Goal: Task Accomplishment & Management: Complete application form

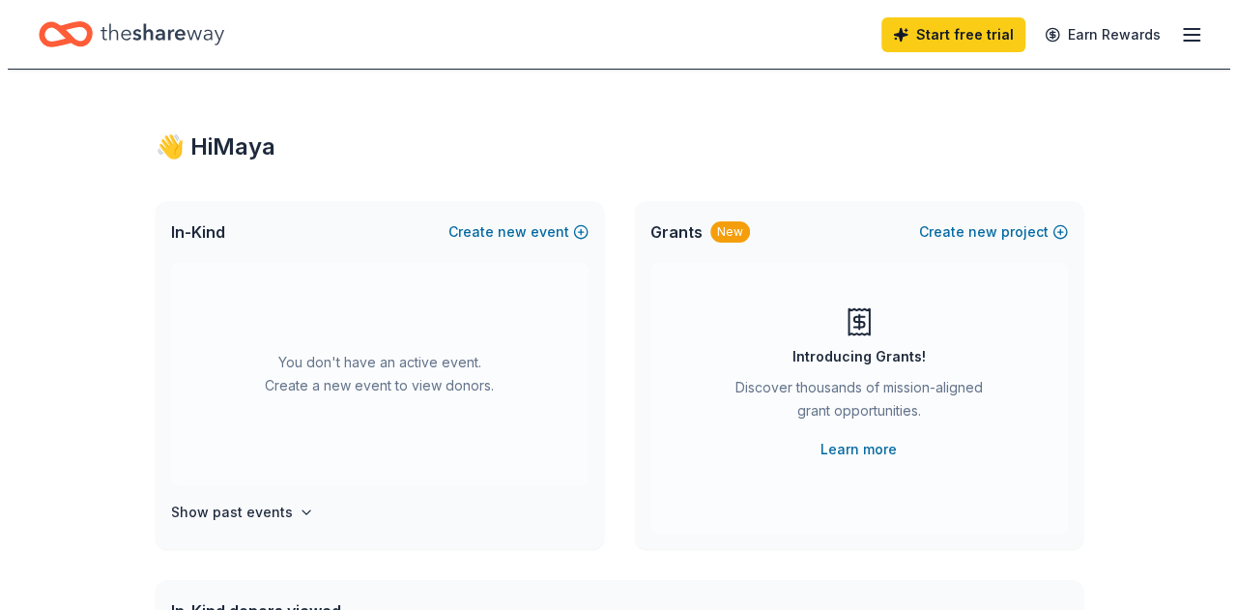
scroll to position [1, 0]
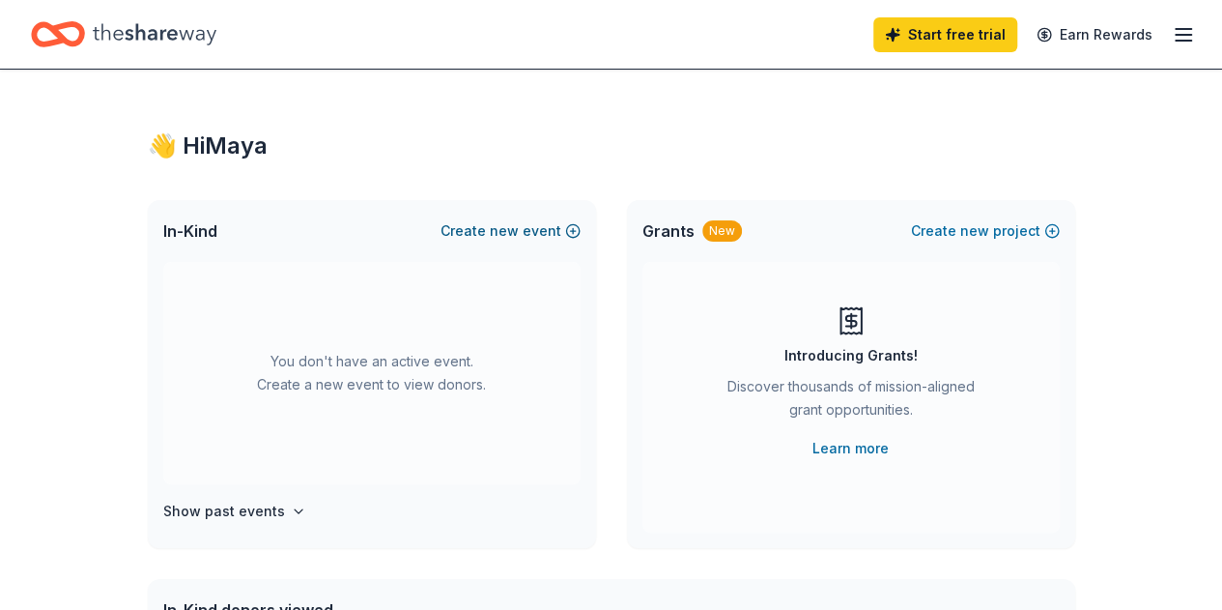
click at [522, 235] on button "Create new event" at bounding box center [511, 230] width 140 height 23
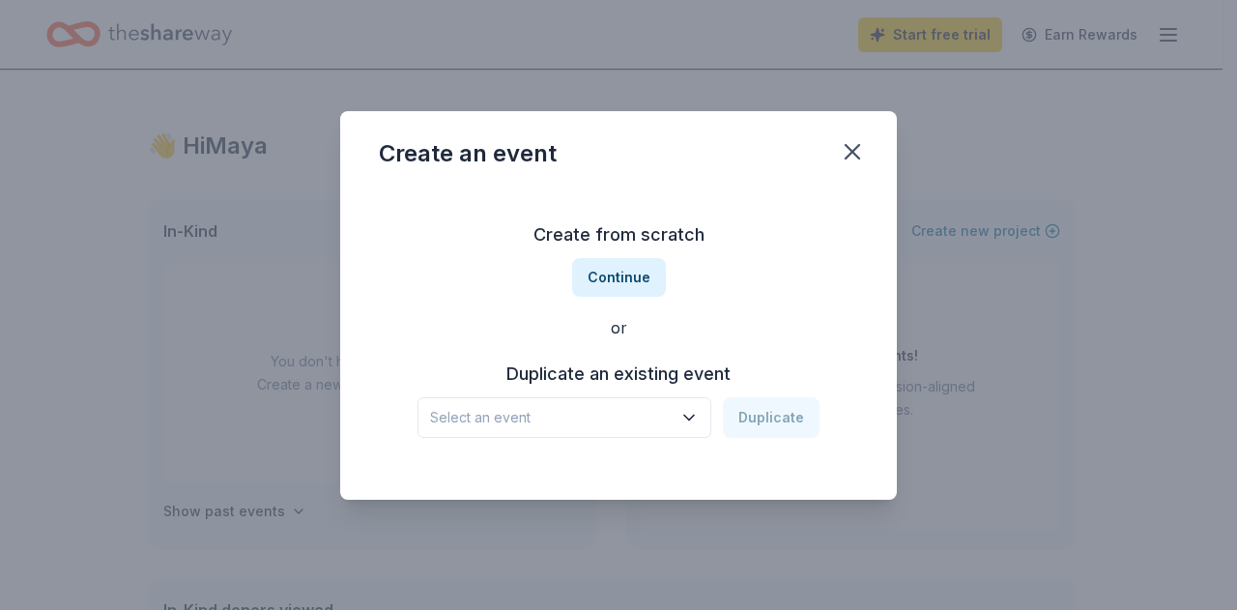
click at [588, 424] on span "Select an event" at bounding box center [551, 417] width 242 height 23
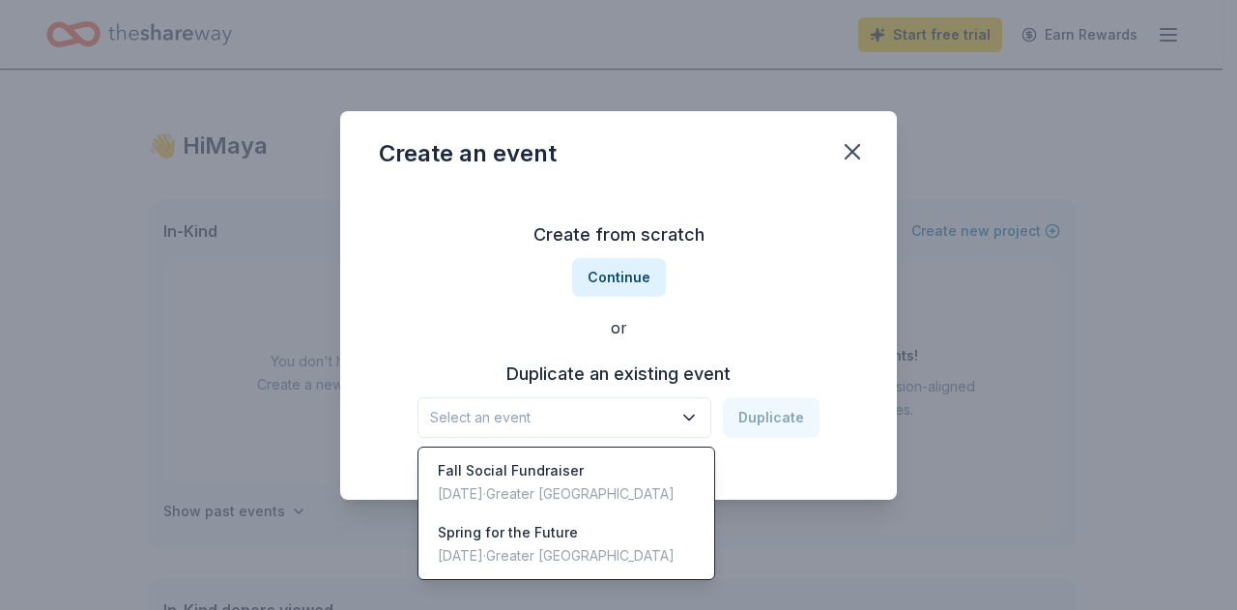
click at [664, 404] on button "Select an event" at bounding box center [564, 417] width 294 height 41
click at [657, 419] on span "Select an event" at bounding box center [551, 417] width 242 height 23
drag, startPoint x: 647, startPoint y: 473, endPoint x: 457, endPoint y: 509, distance: 193.9
click at [457, 509] on div "Fall Social Fundraiser [DATE] · Greater [GEOGRAPHIC_DATA]" at bounding box center [566, 482] width 288 height 62
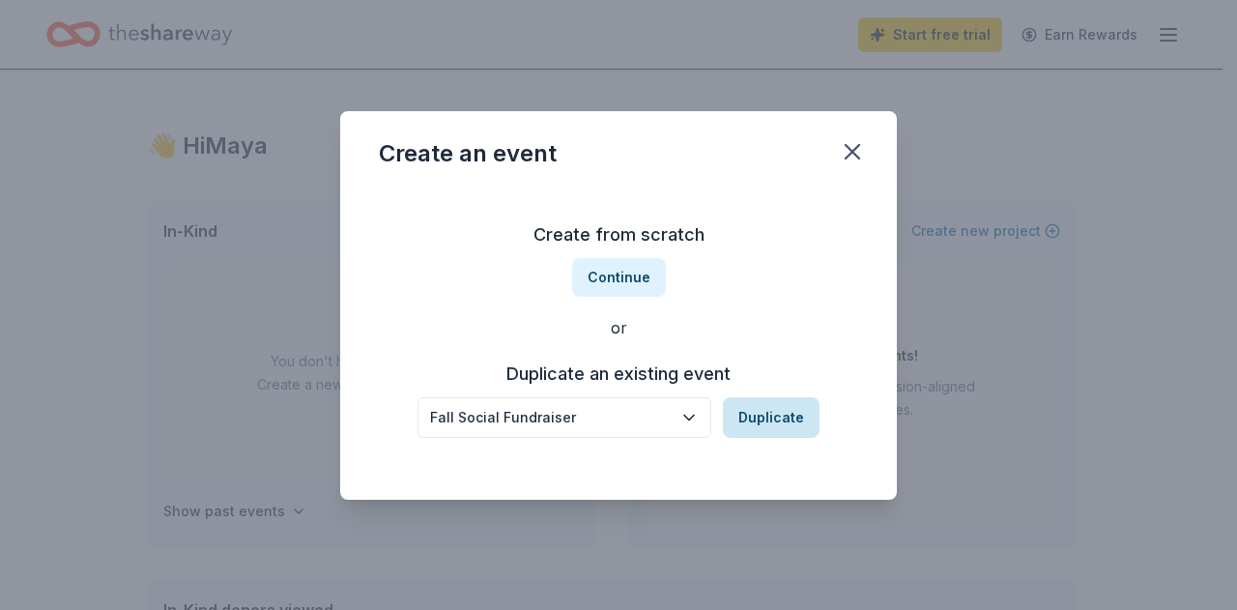
click at [765, 414] on button "Duplicate" at bounding box center [771, 417] width 97 height 41
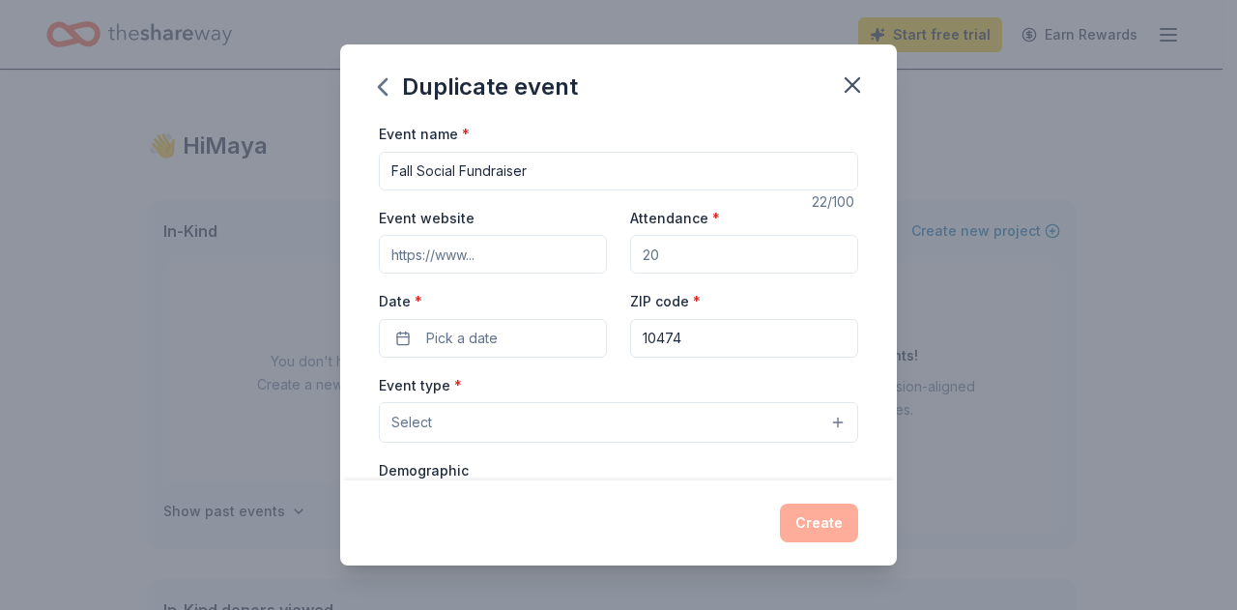
click at [665, 258] on input "Attendance *" at bounding box center [744, 254] width 228 height 39
type input "7"
type input "100"
click at [541, 344] on button "Pick a date" at bounding box center [493, 338] width 228 height 39
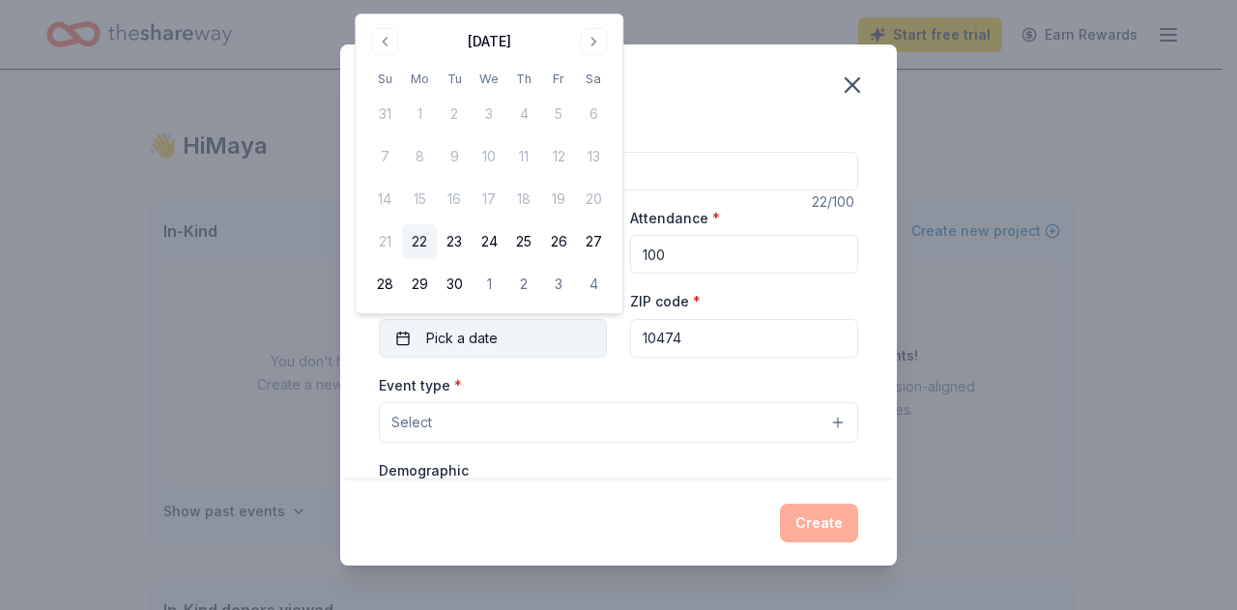
click at [541, 344] on button "Pick a date" at bounding box center [493, 338] width 228 height 39
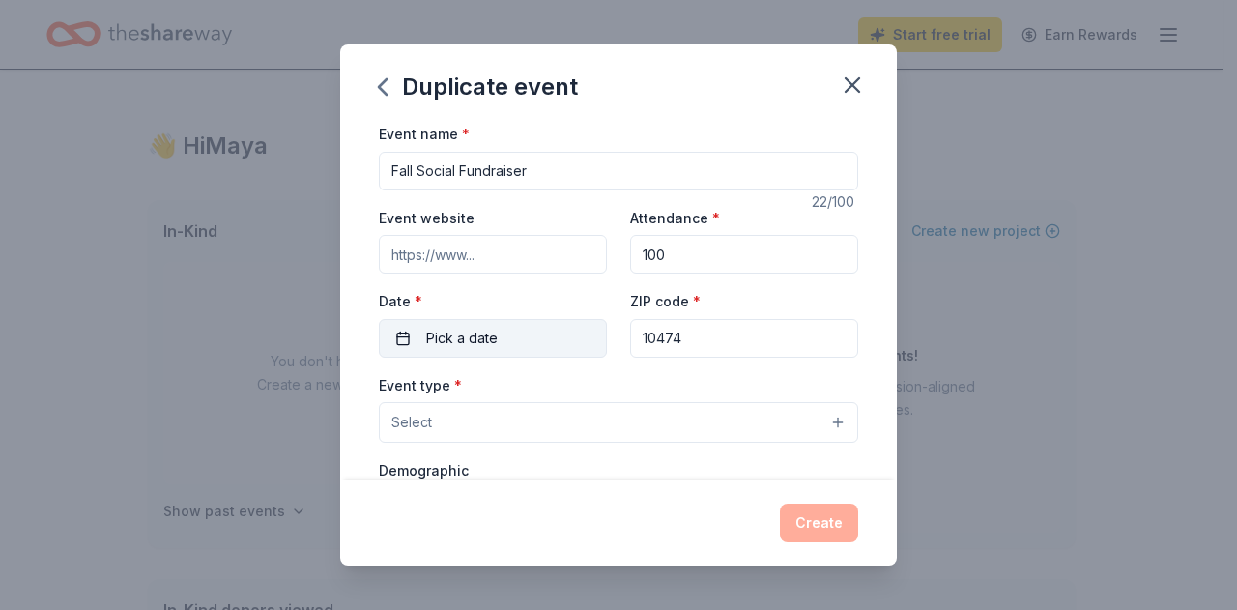
click at [529, 339] on button "Pick a date" at bounding box center [493, 338] width 228 height 39
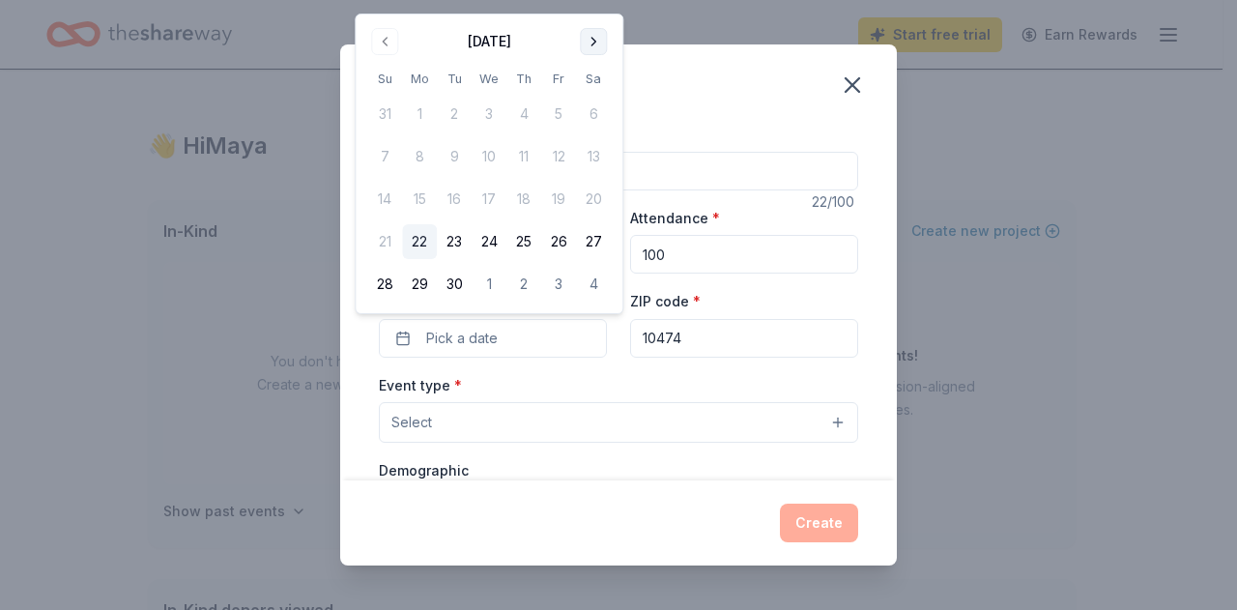
click at [599, 36] on button "Go to next month" at bounding box center [593, 41] width 27 height 27
click at [529, 241] on button "23" at bounding box center [523, 241] width 35 height 35
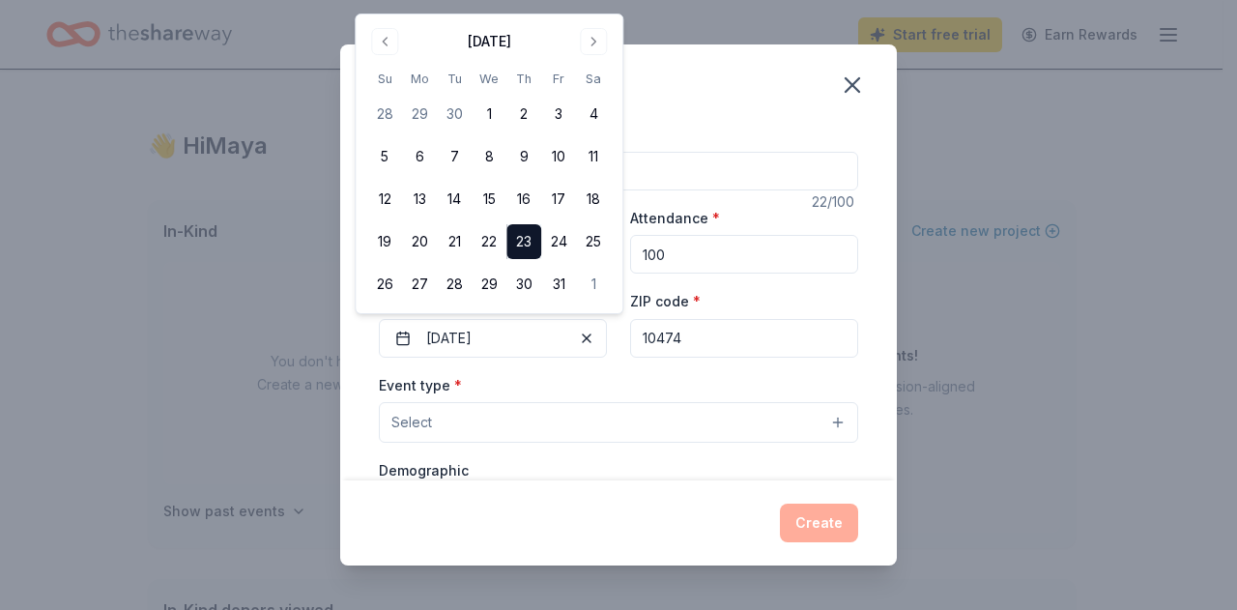
click at [651, 415] on button "Select" at bounding box center [618, 422] width 479 height 41
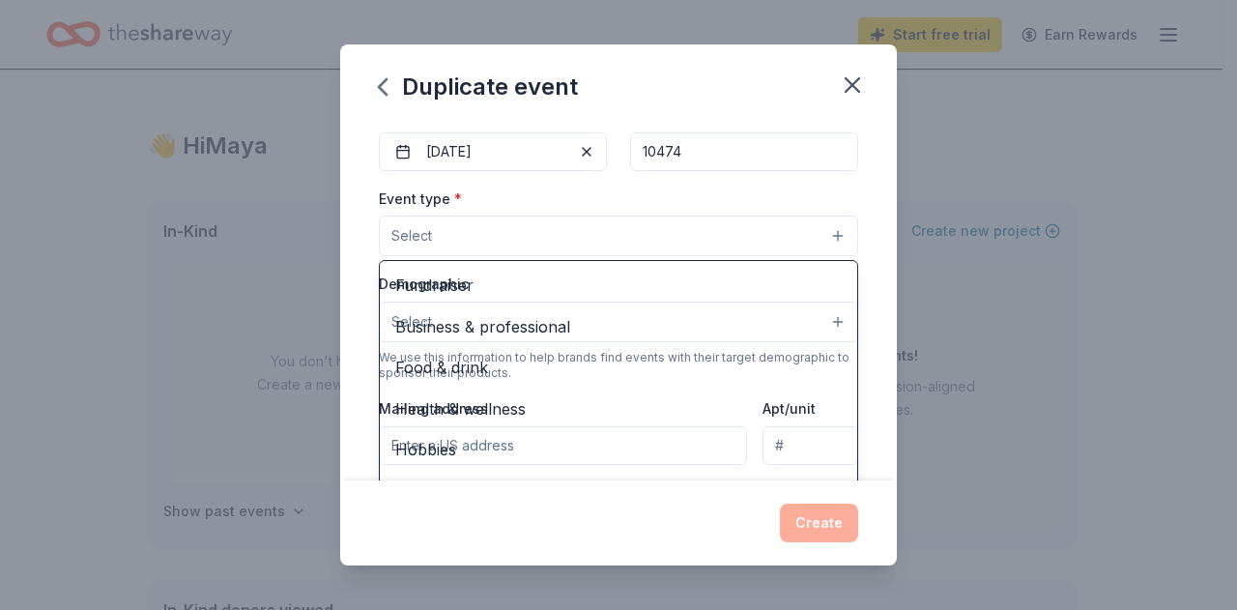
scroll to position [194, 0]
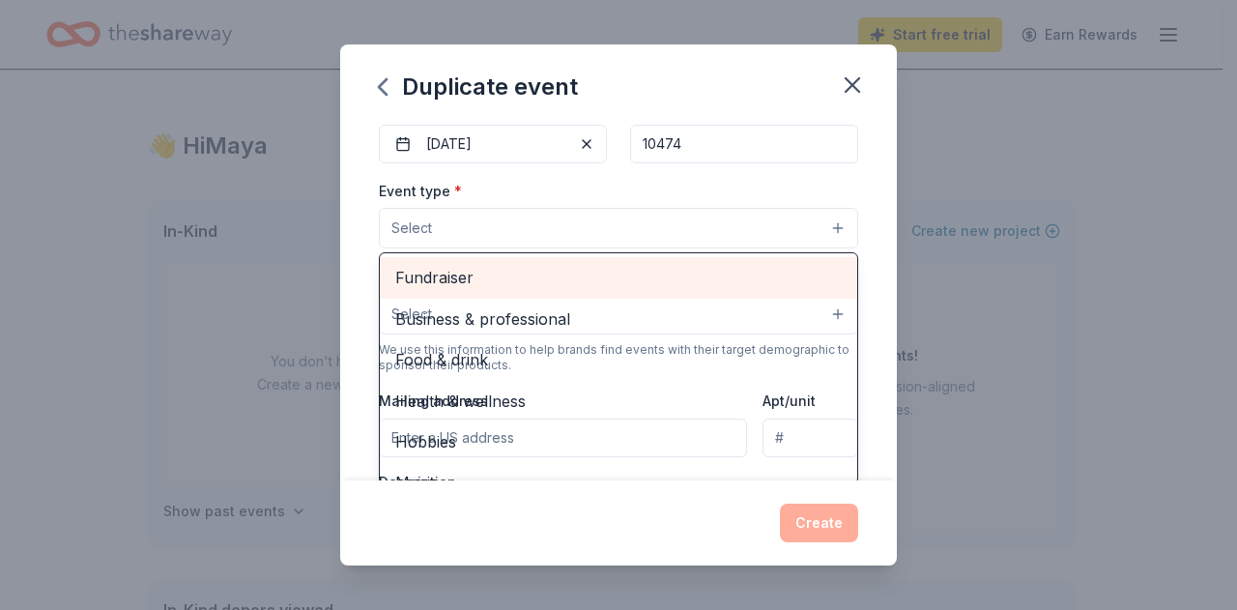
click at [608, 272] on span "Fundraiser" at bounding box center [618, 277] width 446 height 25
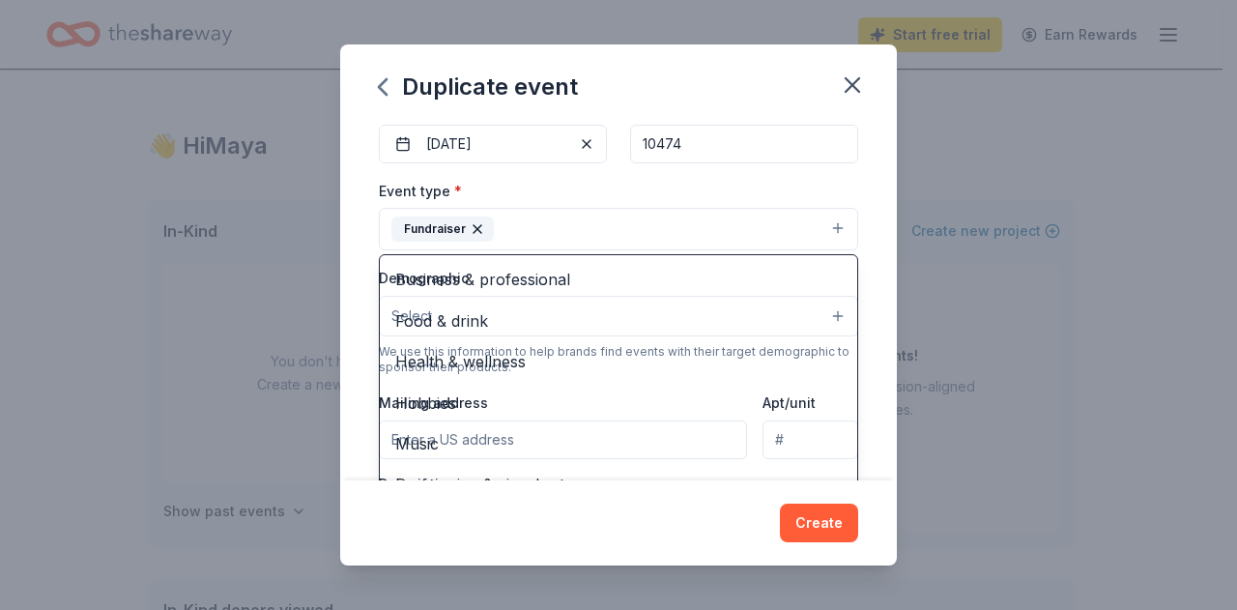
click at [1010, 247] on div "Duplicate event Event name * Fall Social Fundraiser 22 /100 Event website Atten…" at bounding box center [618, 305] width 1237 height 610
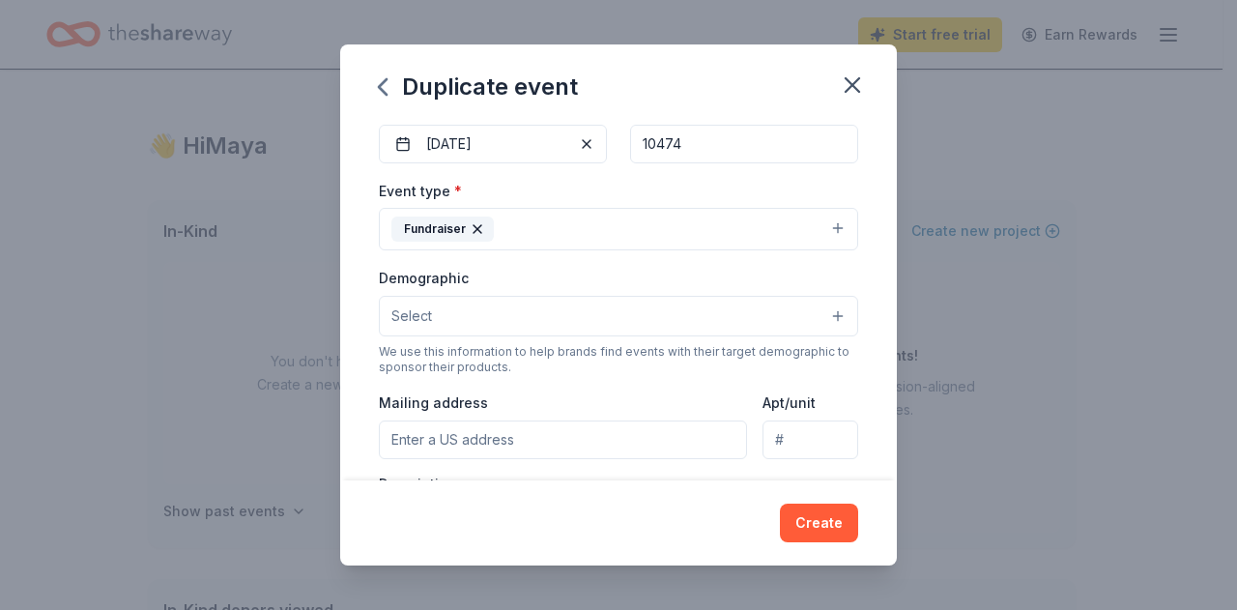
click at [694, 313] on button "Select" at bounding box center [618, 316] width 479 height 41
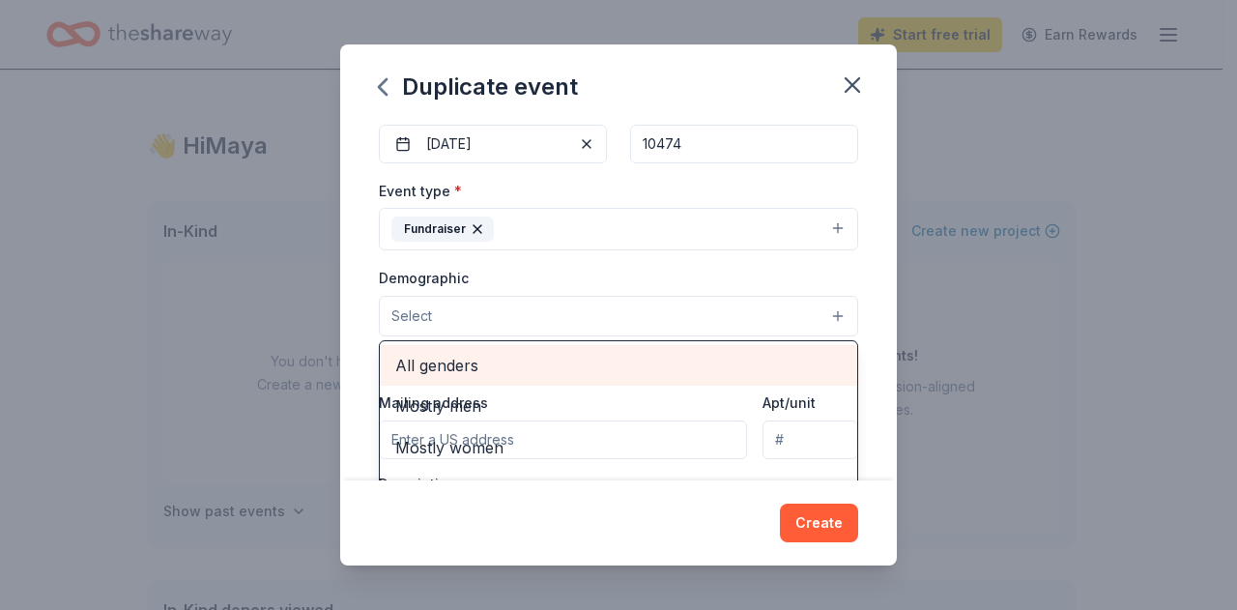
click at [607, 360] on span "All genders" at bounding box center [618, 365] width 446 height 25
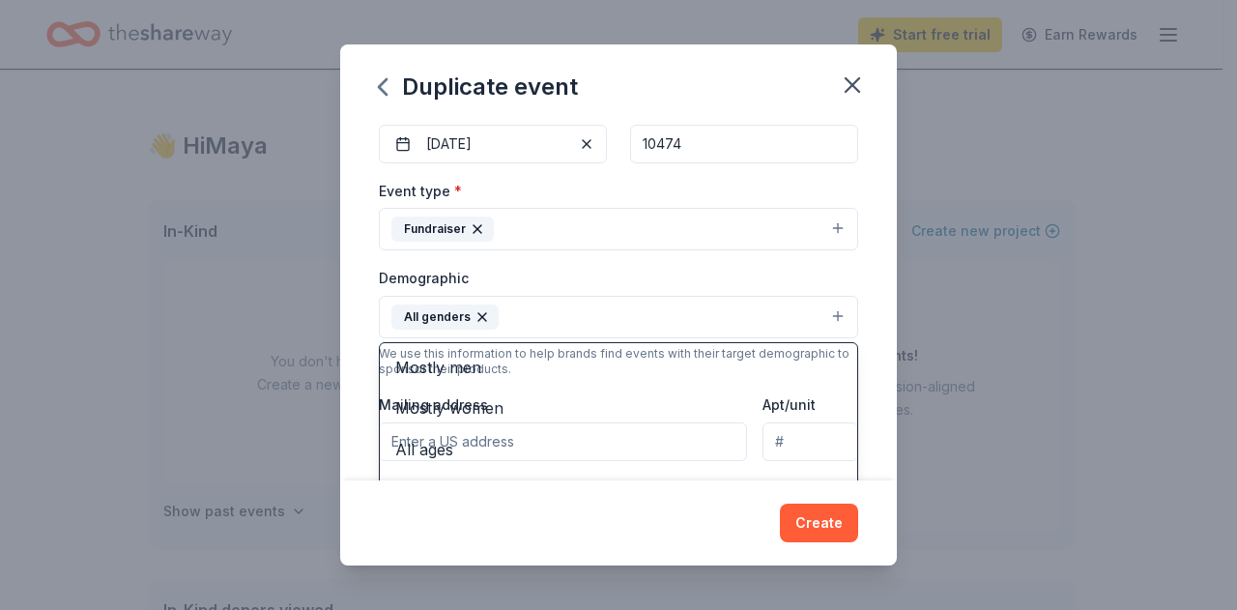
click at [618, 311] on button "All genders" at bounding box center [618, 317] width 479 height 43
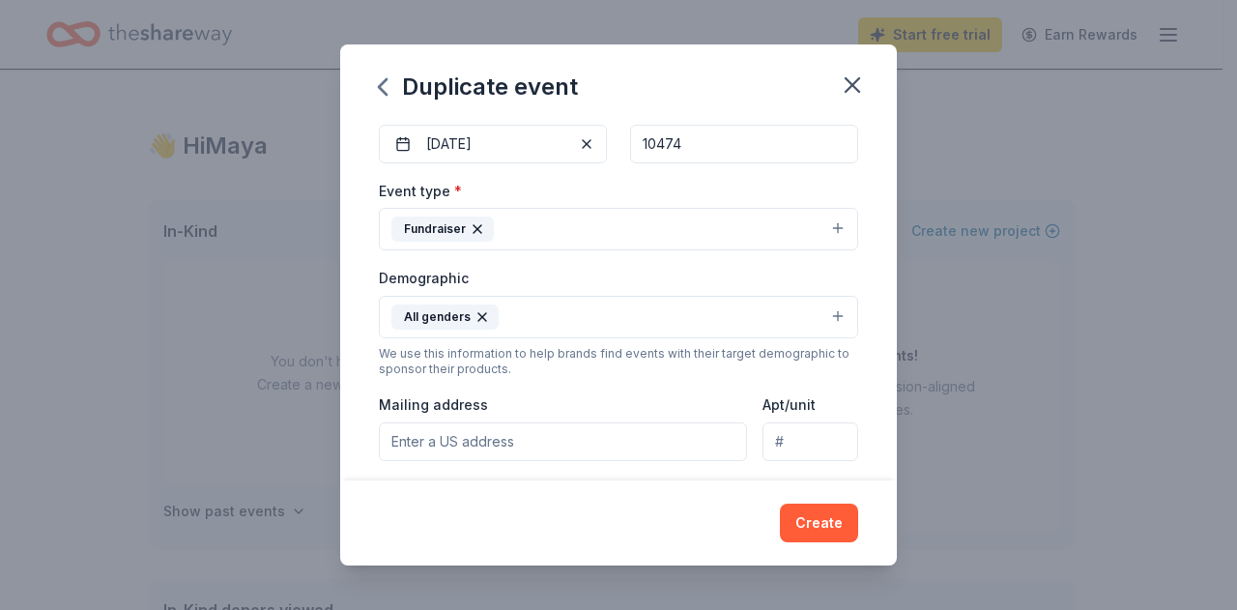
click at [618, 311] on button "All genders" at bounding box center [618, 317] width 479 height 43
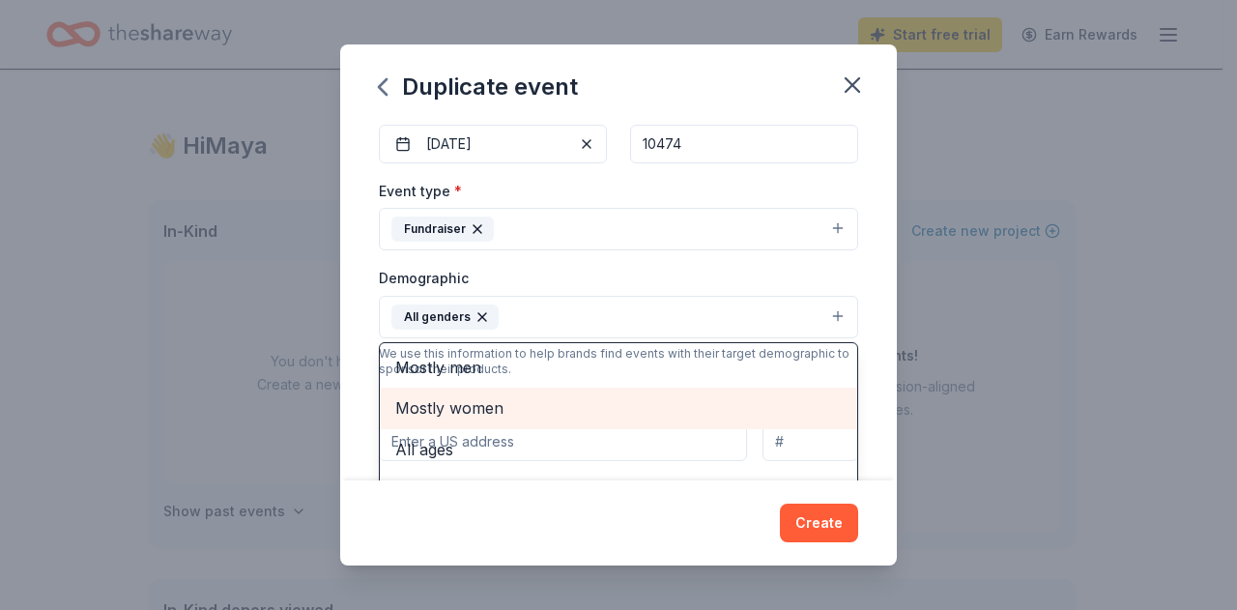
click at [554, 397] on span "Mostly women" at bounding box center [618, 407] width 446 height 25
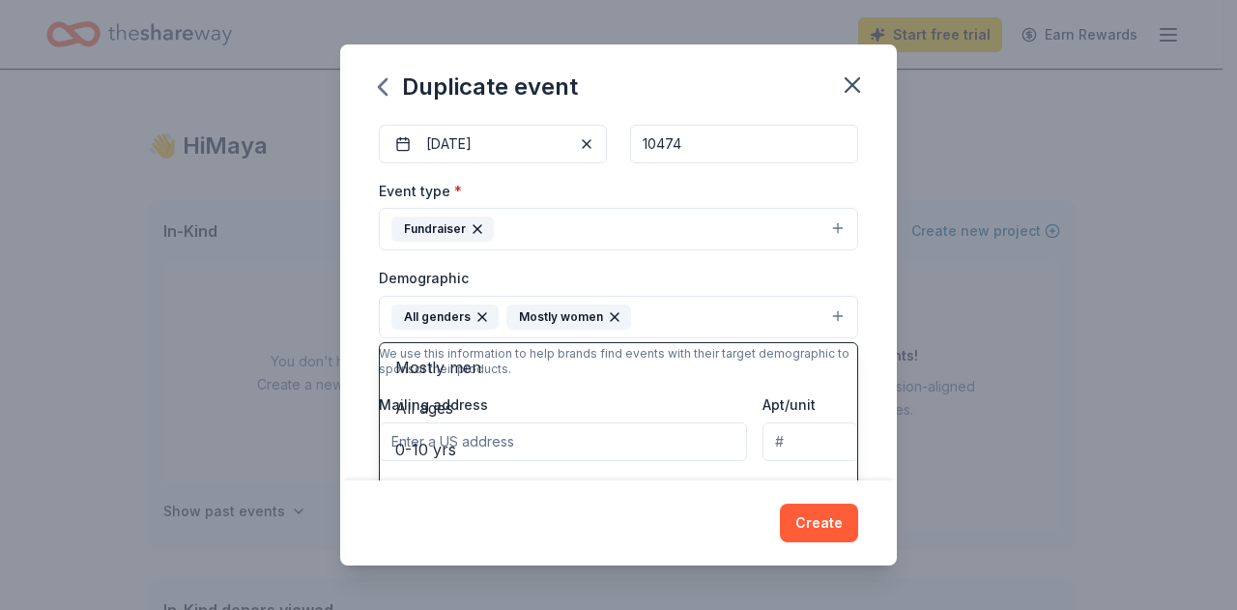
click at [607, 311] on icon "button" at bounding box center [614, 316] width 15 height 15
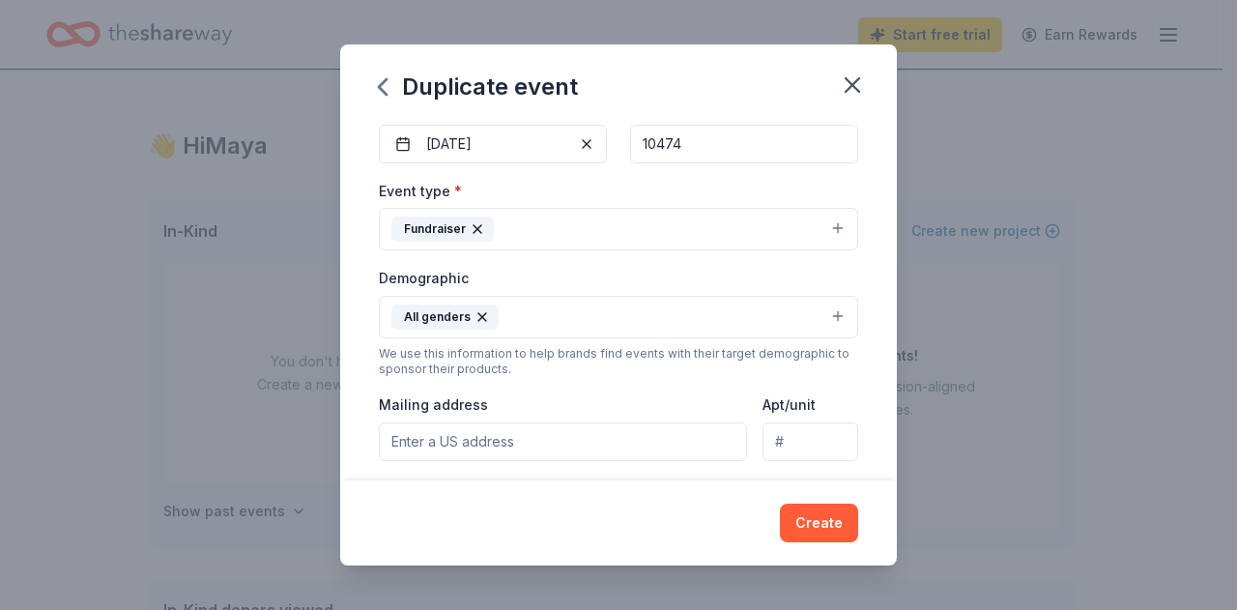
click at [576, 314] on button "All genders" at bounding box center [618, 317] width 479 height 43
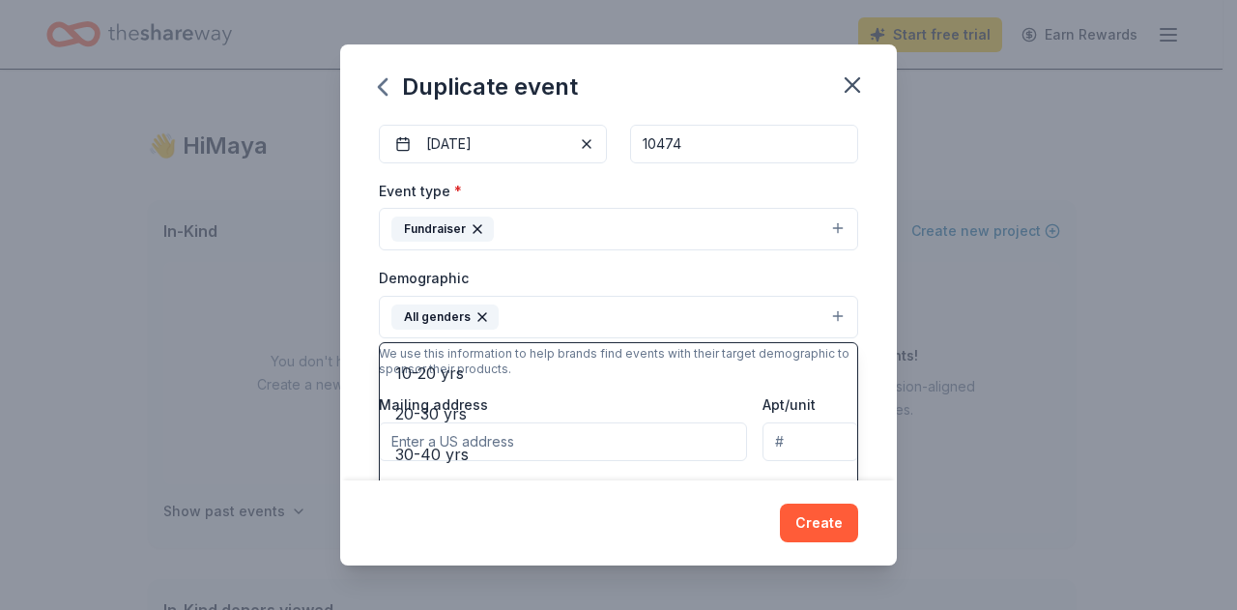
scroll to position [162, 0]
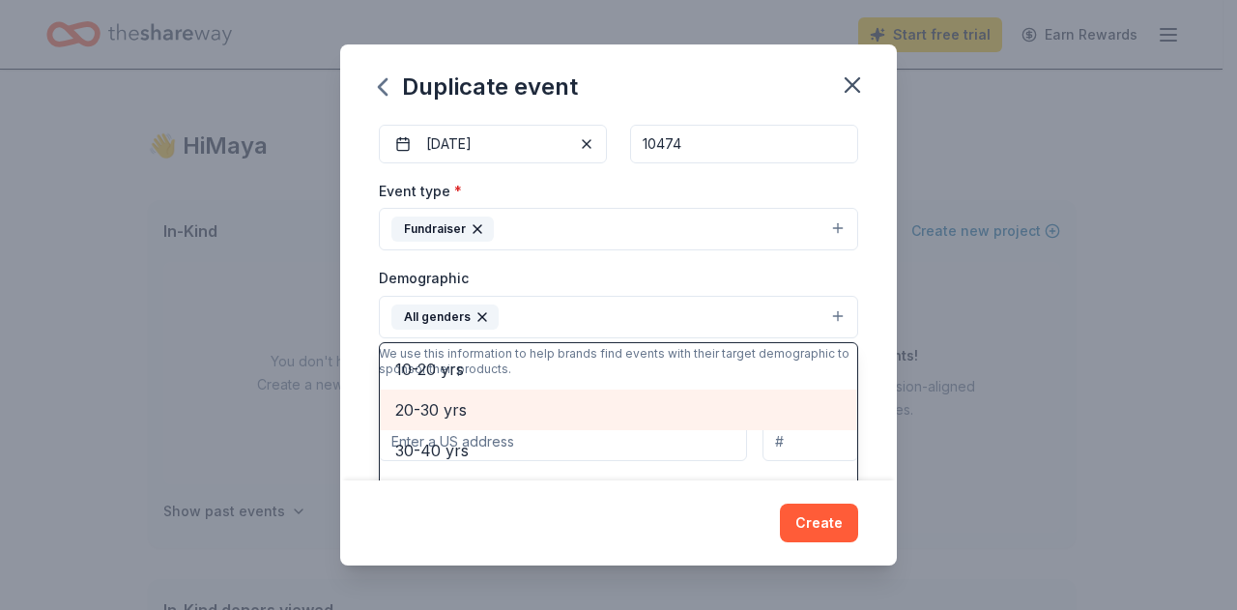
click at [493, 400] on span "20-30 yrs" at bounding box center [618, 409] width 446 height 25
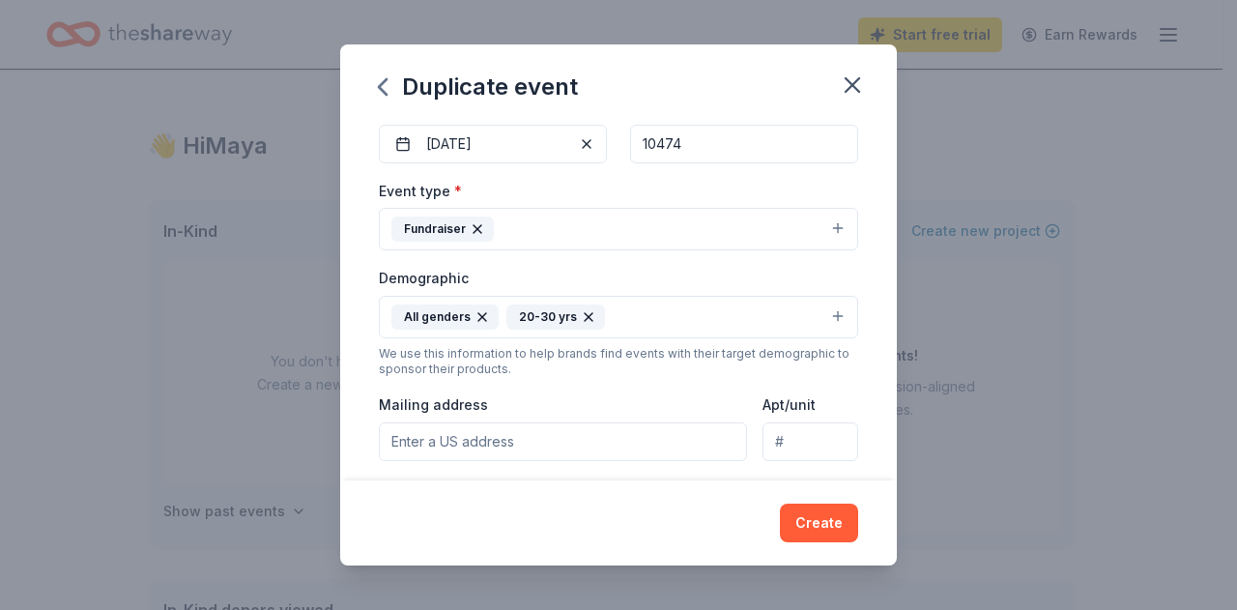
click at [642, 310] on button "All genders 20-30 yrs" at bounding box center [618, 317] width 479 height 43
click at [640, 317] on button "All genders 20-30 yrs" at bounding box center [618, 317] width 479 height 43
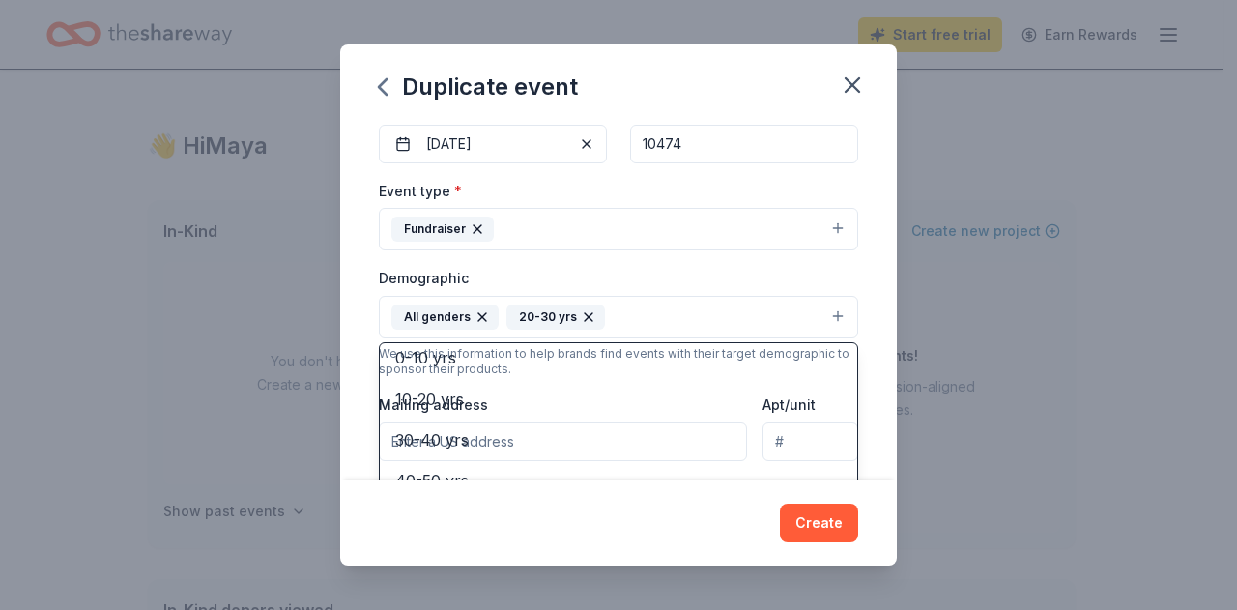
scroll to position [145, 0]
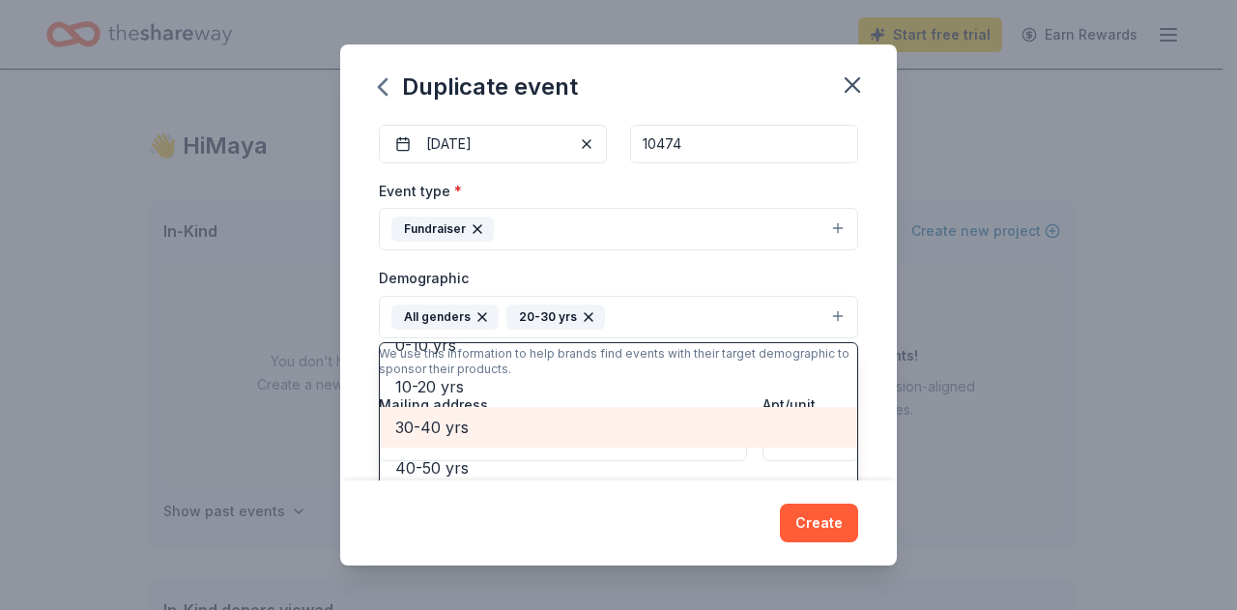
click at [512, 418] on span "30-40 yrs" at bounding box center [618, 427] width 446 height 25
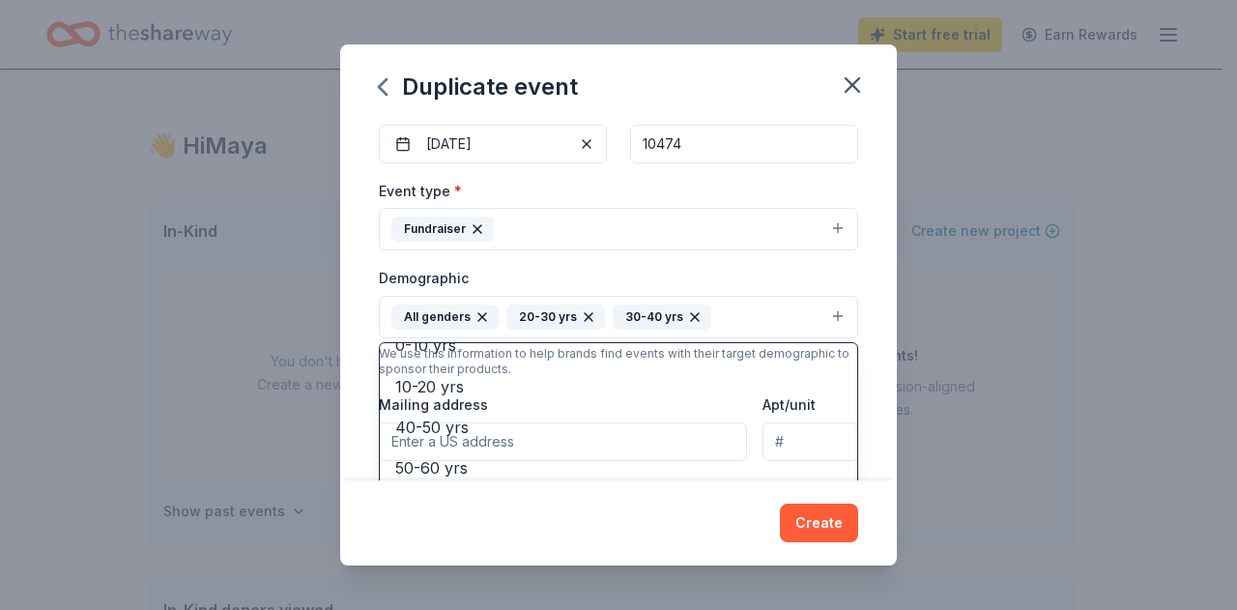
click at [733, 314] on button "All genders 20-30 yrs 30-40 yrs" at bounding box center [618, 317] width 479 height 43
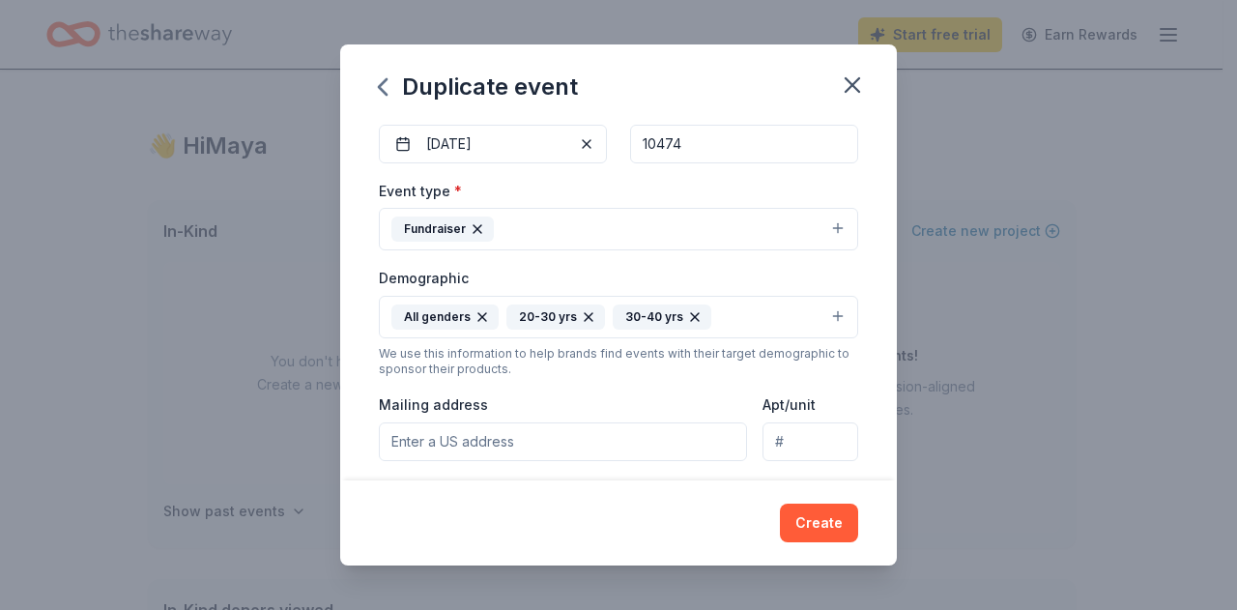
click at [733, 302] on button "All genders 20-30 yrs 30-40 yrs" at bounding box center [618, 317] width 479 height 43
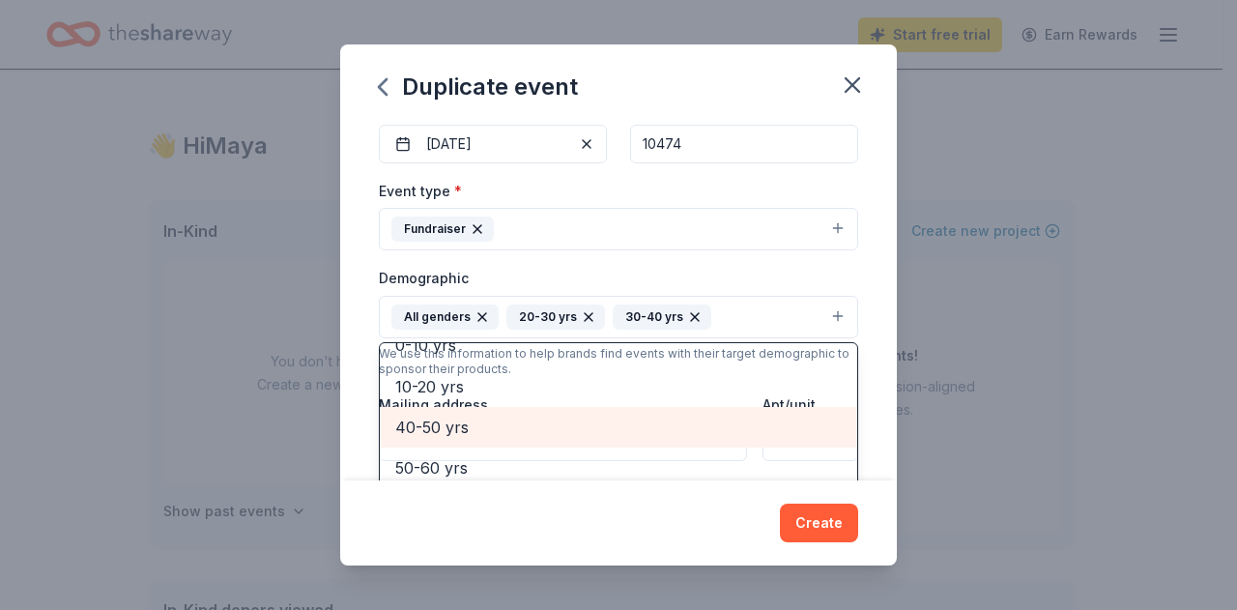
click at [493, 415] on span "40-50 yrs" at bounding box center [618, 427] width 446 height 25
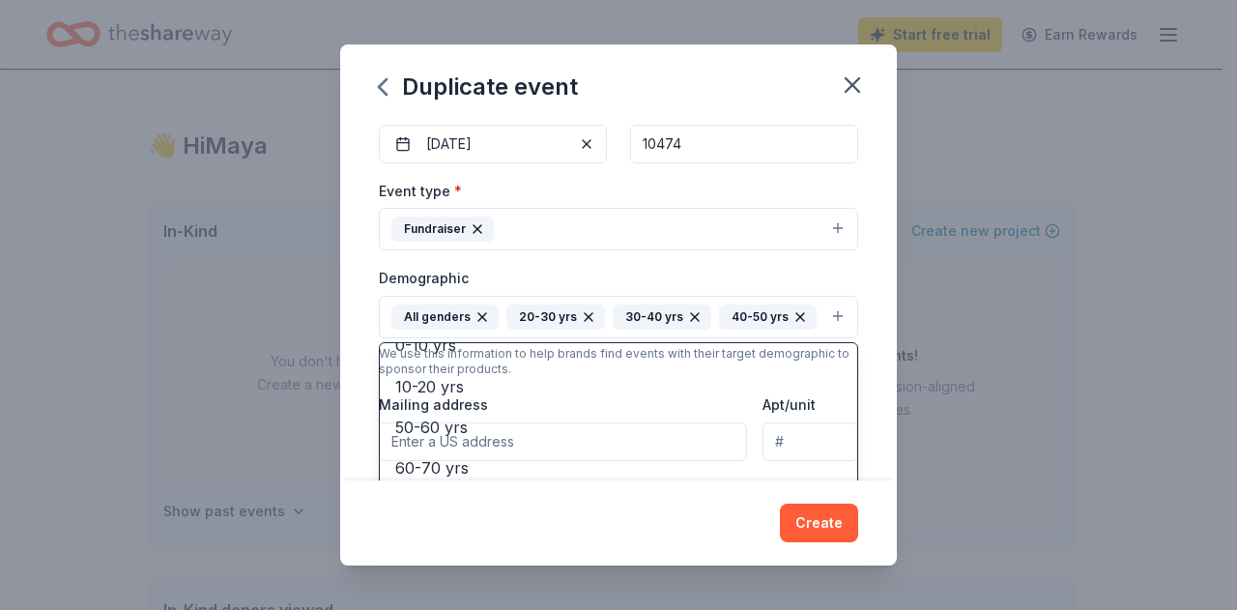
click at [1012, 340] on div "Duplicate event Event name * Fall Social Fundraiser 22 /100 Event website Atten…" at bounding box center [618, 305] width 1237 height 610
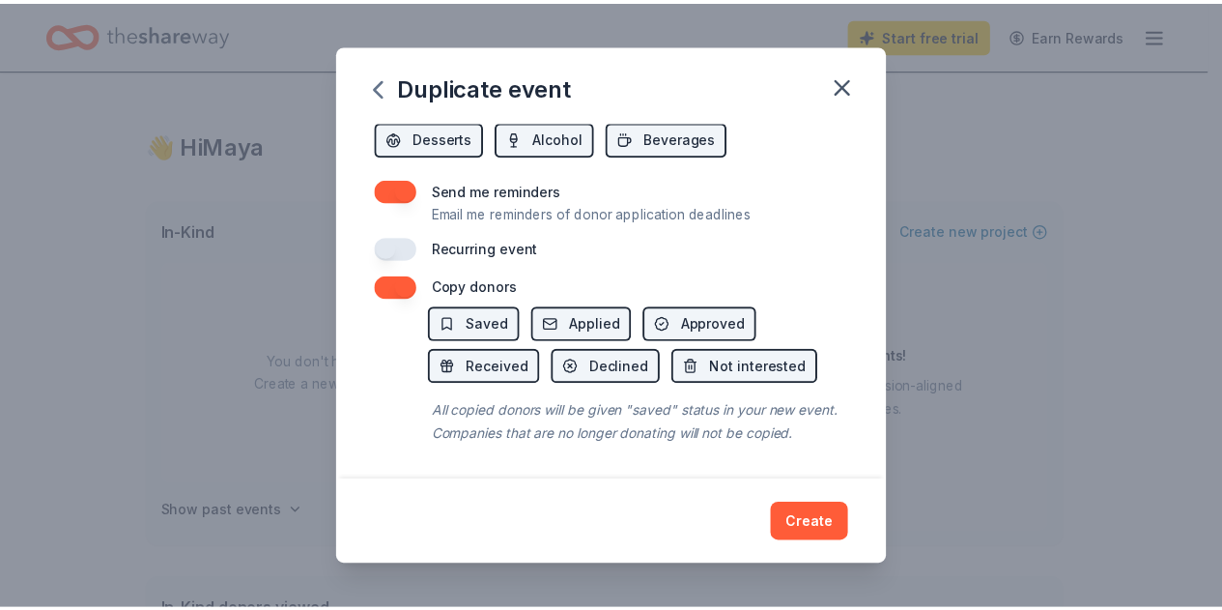
scroll to position [770, 0]
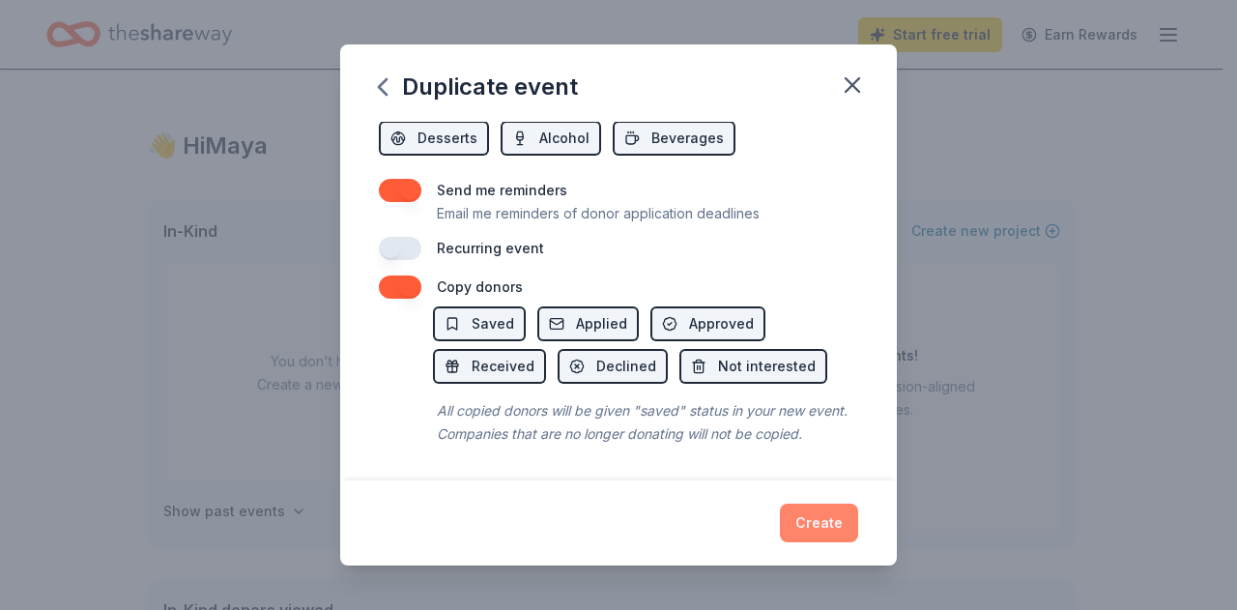
click at [818, 532] on button "Create" at bounding box center [819, 522] width 78 height 39
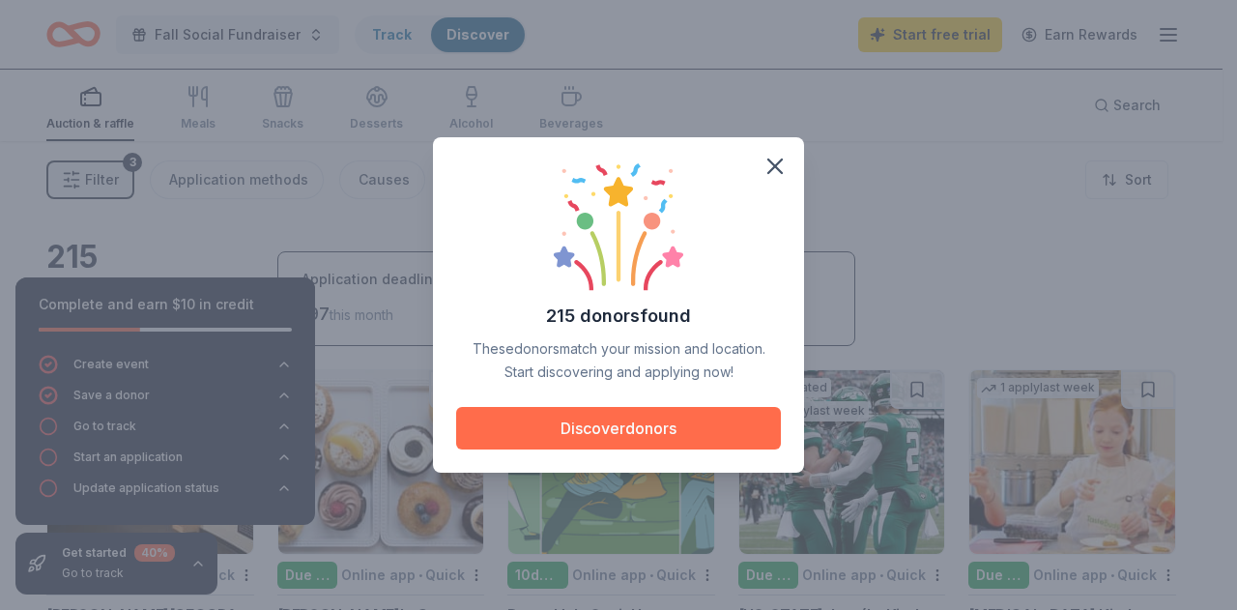
click at [570, 422] on button "Discover donors" at bounding box center [618, 428] width 325 height 43
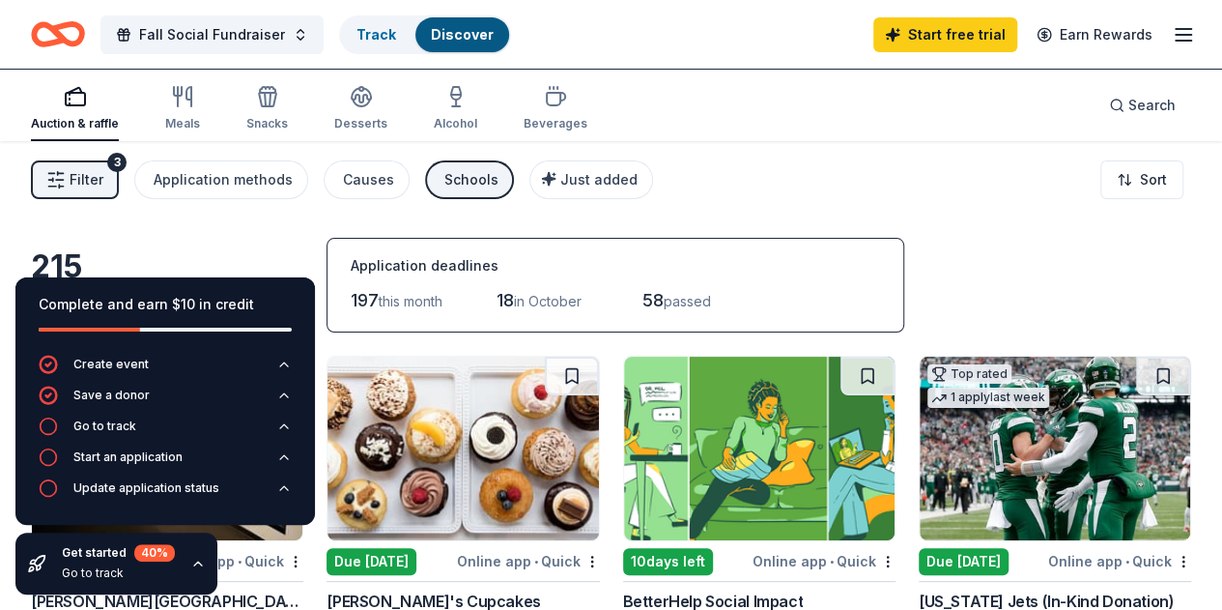
click at [956, 240] on div "215 results in [GEOGRAPHIC_DATA], [GEOGRAPHIC_DATA] Application deadlines 197 t…" at bounding box center [611, 285] width 1161 height 95
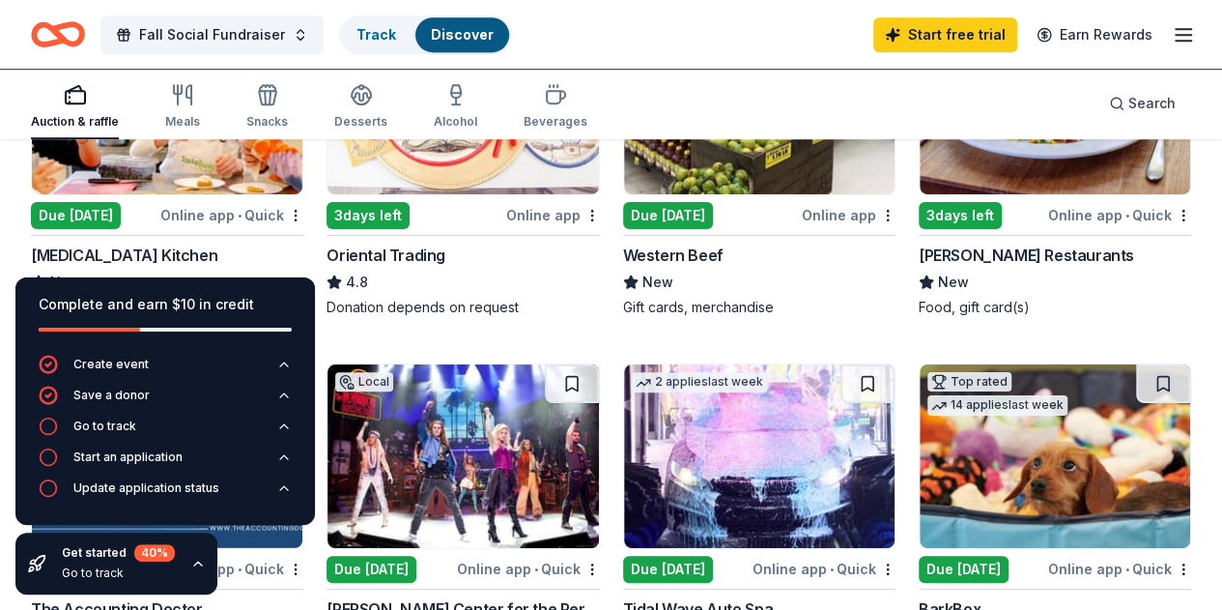
scroll to position [760, 0]
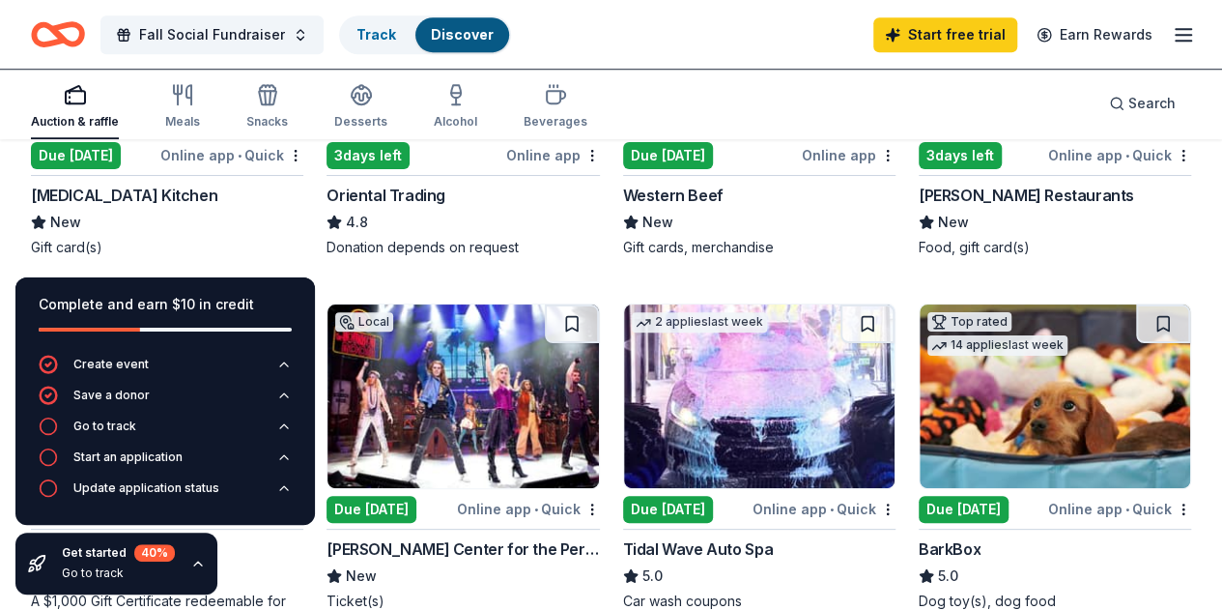
click at [274, 293] on div "Complete and earn $10 in credit" at bounding box center [165, 315] width 300 height 77
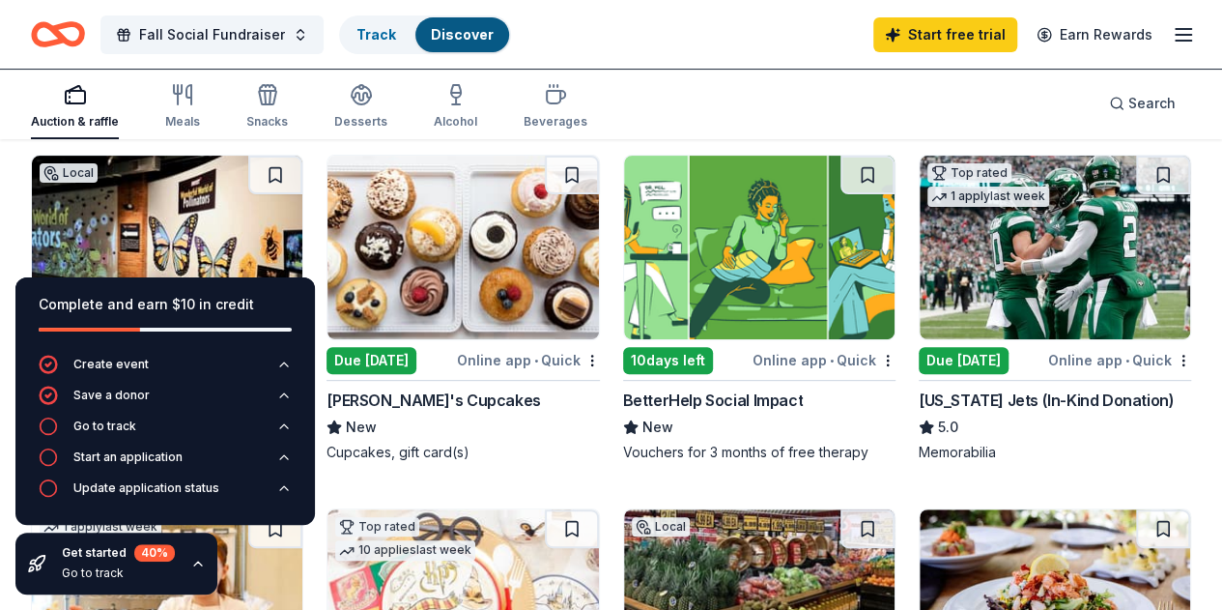
scroll to position [0, 0]
